Goal: Transaction & Acquisition: Book appointment/travel/reservation

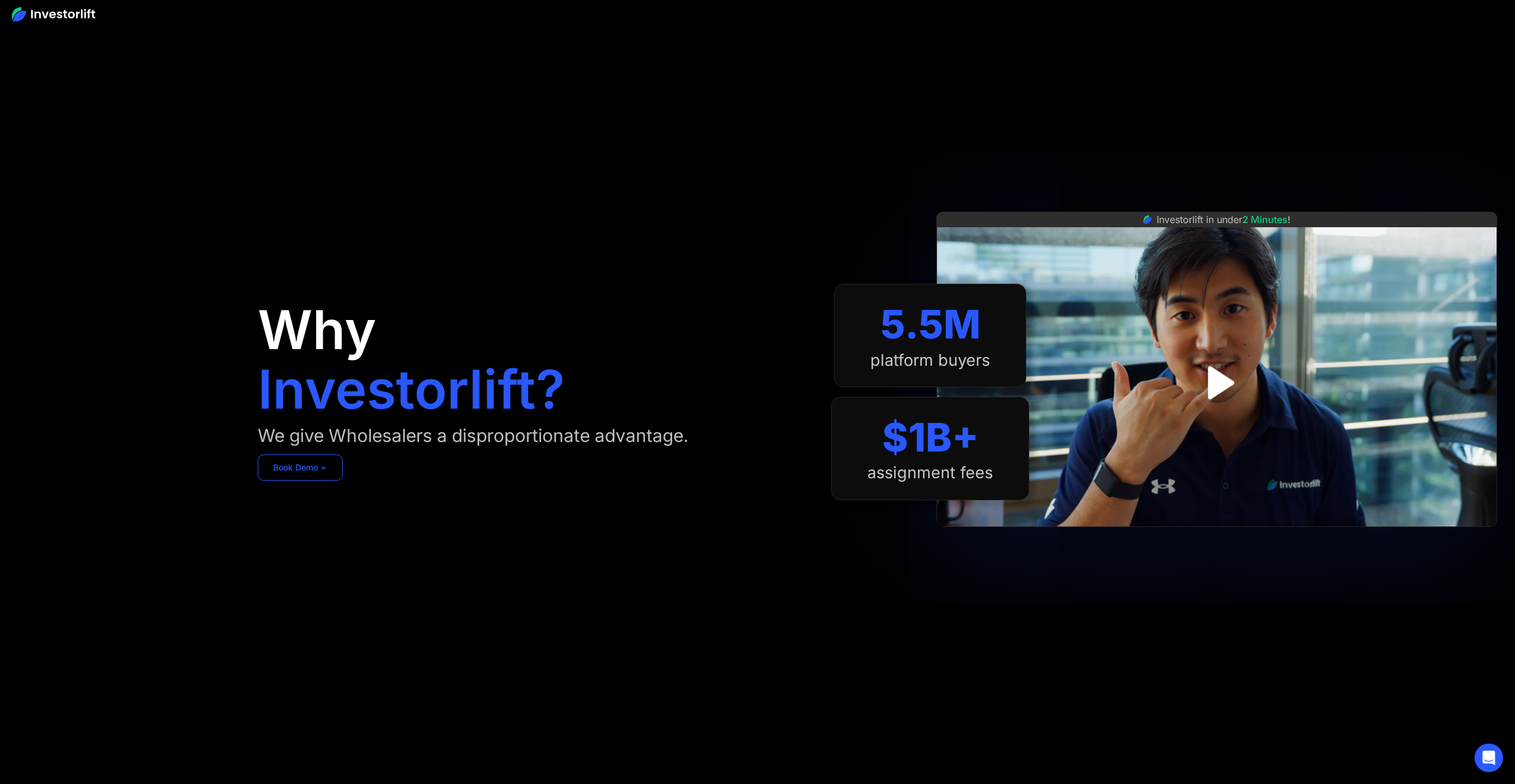
click at [331, 471] on link "Book Demo ➢" at bounding box center [301, 468] width 85 height 26
